Goal: Entertainment & Leisure: Consume media (video, audio)

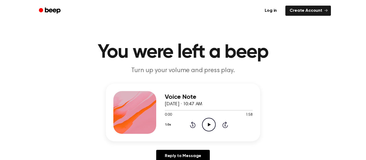
click at [211, 125] on icon "Play Audio" at bounding box center [209, 125] width 14 height 14
click at [211, 125] on icon "Pause Audio" at bounding box center [209, 125] width 14 height 14
click at [211, 125] on icon "Play Audio" at bounding box center [209, 125] width 14 height 14
click at [211, 125] on icon "Pause Audio" at bounding box center [209, 125] width 14 height 14
click at [211, 125] on icon "Play Audio" at bounding box center [209, 125] width 14 height 14
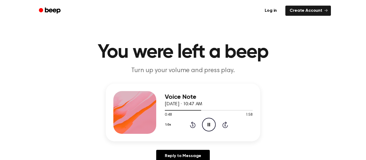
click at [190, 128] on icon "Rewind 5 seconds" at bounding box center [193, 125] width 6 height 7
click at [190, 131] on div "1.0x Rewind 5 seconds Pause Audio Skip 5 seconds" at bounding box center [209, 125] width 88 height 14
click at [193, 126] on icon at bounding box center [192, 125] width 1 height 2
click at [193, 125] on icon "Rewind 5 seconds" at bounding box center [193, 125] width 6 height 7
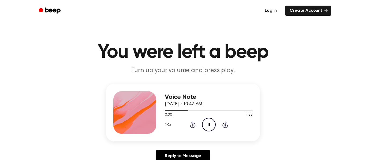
click at [193, 125] on icon "Rewind 5 seconds" at bounding box center [193, 125] width 6 height 7
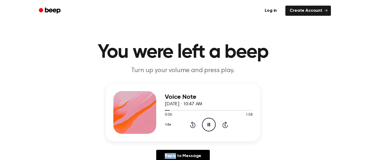
click at [193, 125] on icon "Rewind 5 seconds" at bounding box center [193, 125] width 6 height 7
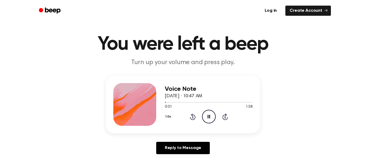
click at [210, 116] on icon "Pause Audio" at bounding box center [209, 117] width 14 height 14
click at [210, 116] on icon "Play Audio" at bounding box center [209, 117] width 14 height 14
click at [206, 114] on icon "Pause Audio" at bounding box center [209, 117] width 14 height 14
click at [206, 114] on icon "Play Audio" at bounding box center [209, 117] width 14 height 14
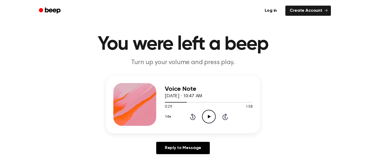
click at [206, 114] on icon "Play Audio" at bounding box center [209, 117] width 14 height 14
click at [206, 114] on icon "Pause Audio" at bounding box center [209, 117] width 14 height 14
click at [304, 121] on div "Voice Note [DATE] · 10:47 AM 0:29 1:58 Your browser does not support the [objec…" at bounding box center [182, 117] width 353 height 83
click at [211, 111] on icon "Play Audio" at bounding box center [209, 117] width 14 height 14
